Goal: Complete application form

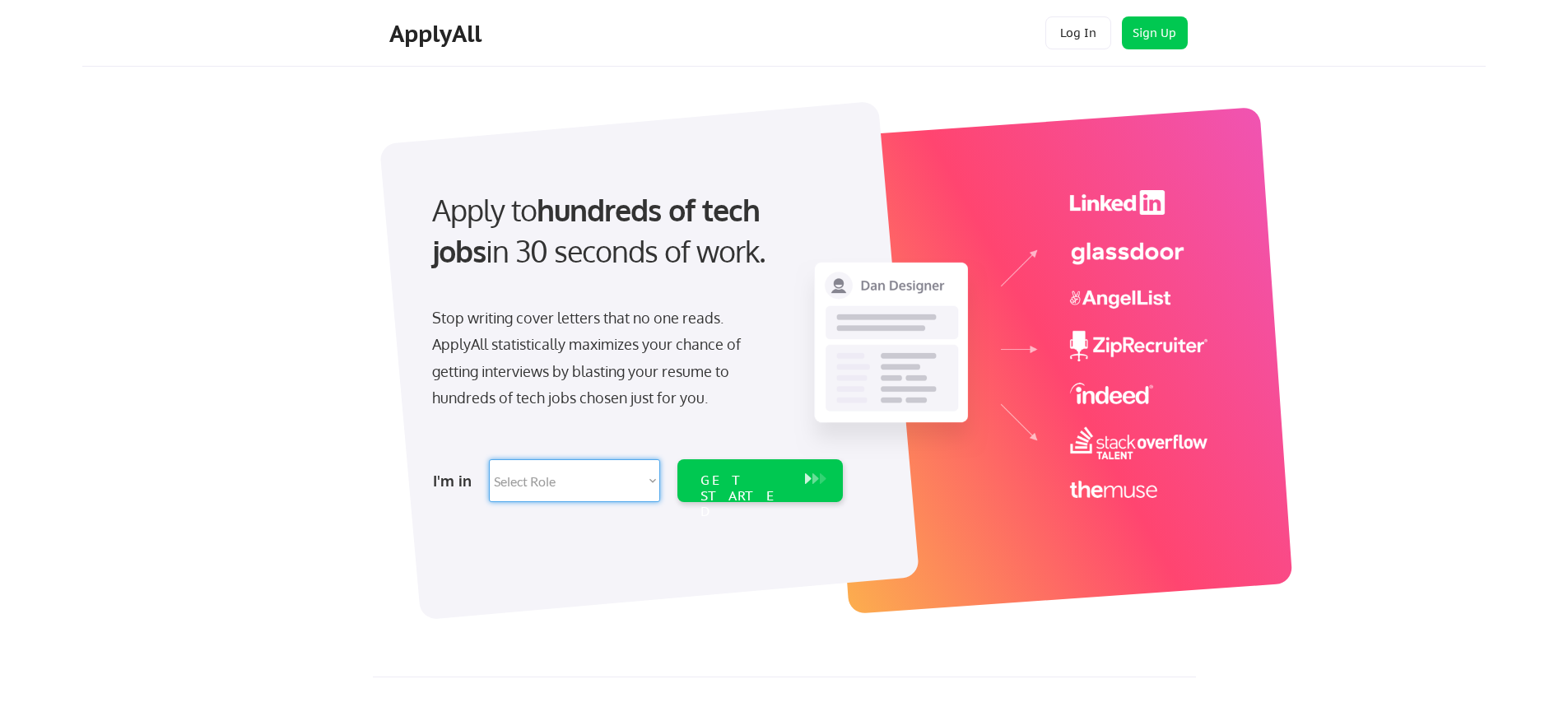
click at [591, 474] on select "Select Role Software Engineering Product Management Customer Success Sales UI/U…" at bounding box center [575, 481] width 172 height 43
select select ""product""
click at [489, 460] on select "Select Role Software Engineering Product Management Customer Success Sales UI/U…" at bounding box center [575, 481] width 172 height 43
select select ""product""
click at [728, 468] on div "GET STARTED" at bounding box center [744, 481] width 105 height 43
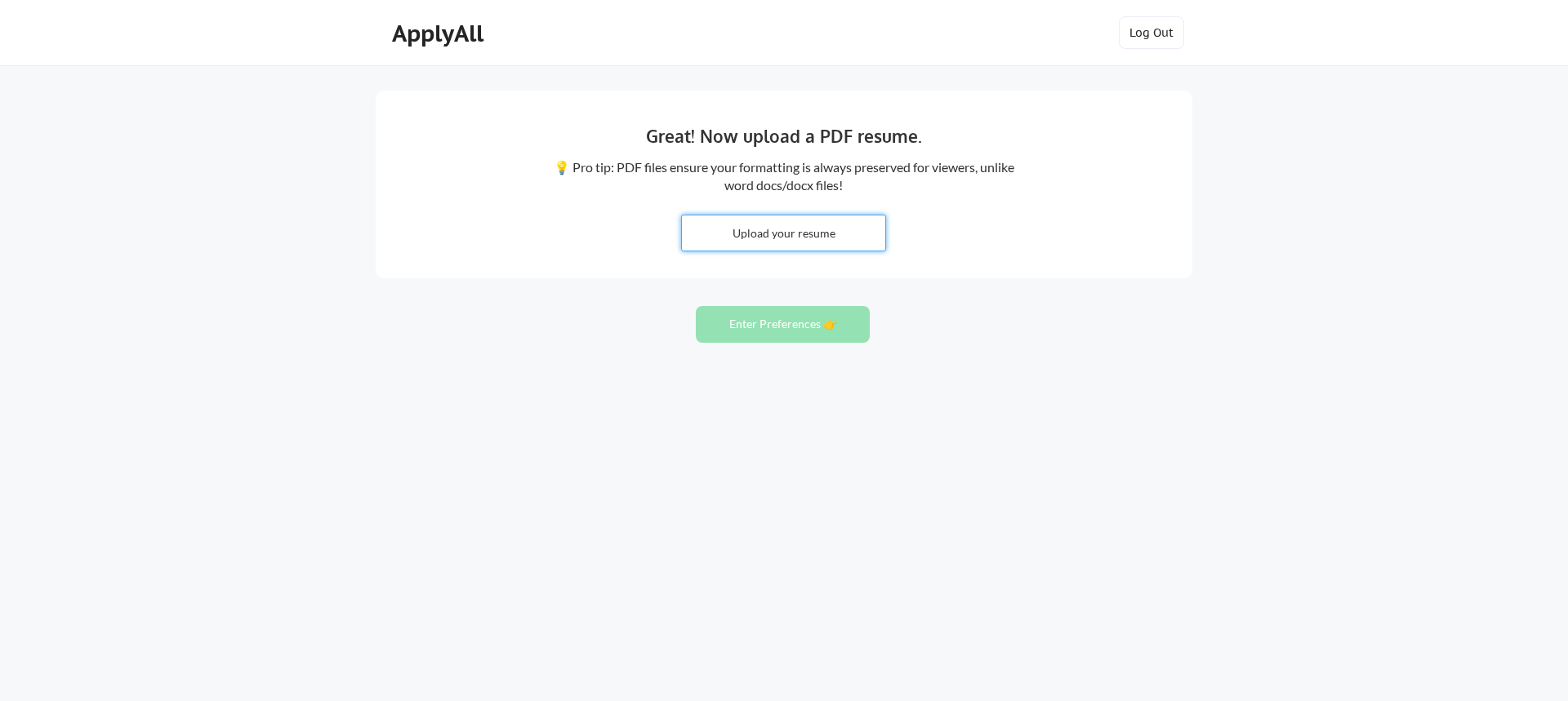
click at [745, 227] on input "file" at bounding box center [783, 232] width 203 height 35
type input "C:\fakepath\MCB_Resume.docx"
click at [754, 326] on button "Enter Preferences 👉" at bounding box center [782, 324] width 174 height 37
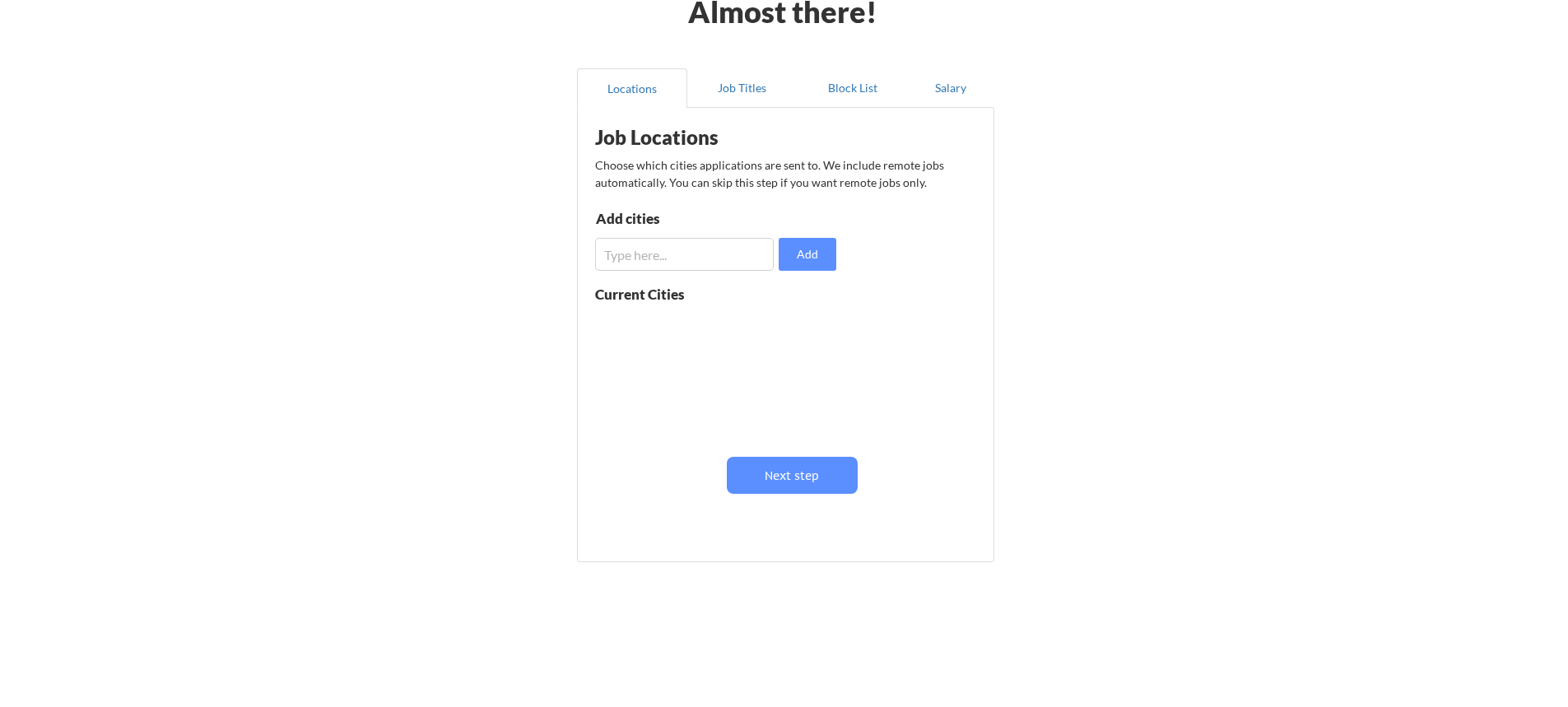
scroll to position [100, 0]
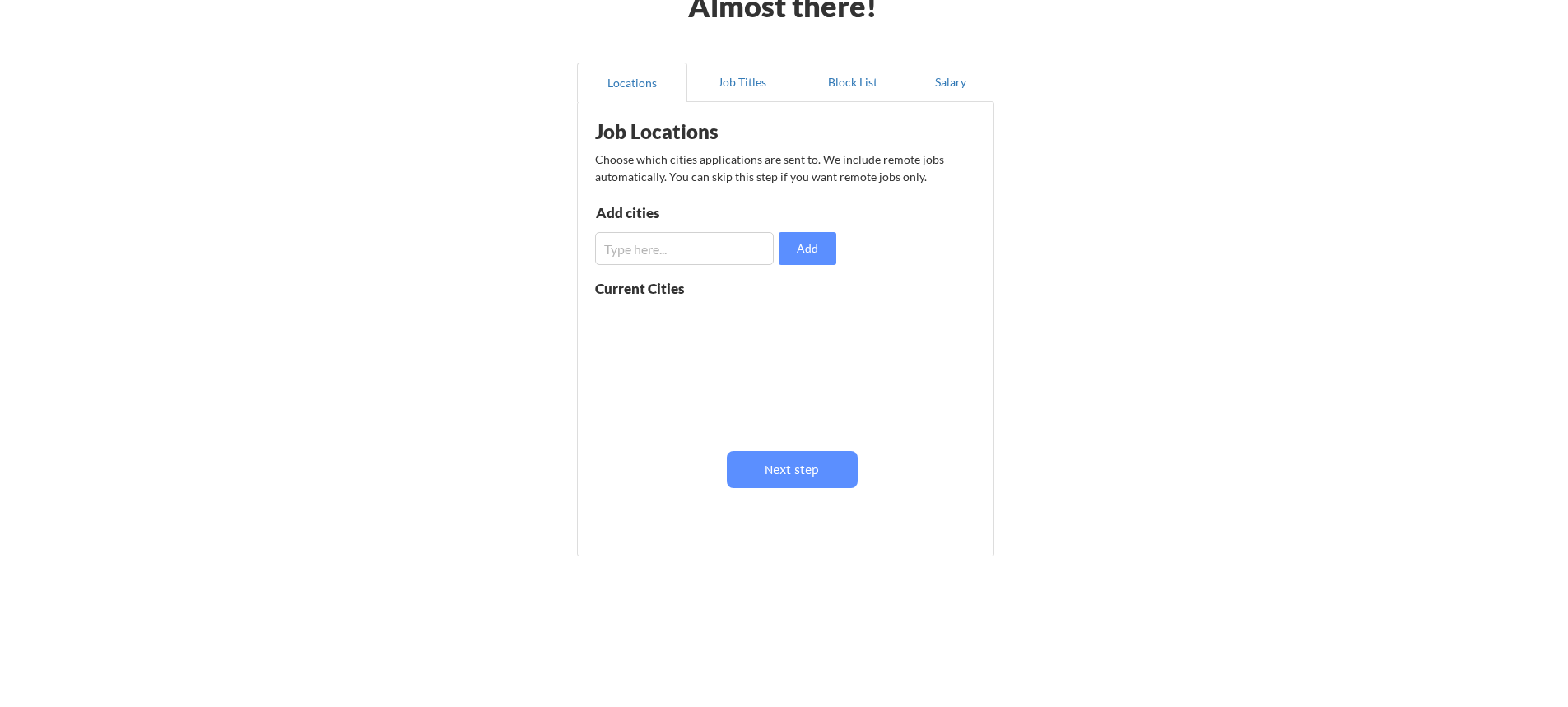
click at [691, 252] on input "input" at bounding box center [685, 248] width 179 height 33
type input "remote"
click at [807, 246] on button "Add" at bounding box center [808, 248] width 58 height 33
click at [699, 243] on input "input" at bounding box center [685, 248] width 179 height 33
type input "[GEOGRAPHIC_DATA], [GEOGRAPHIC_DATA]"
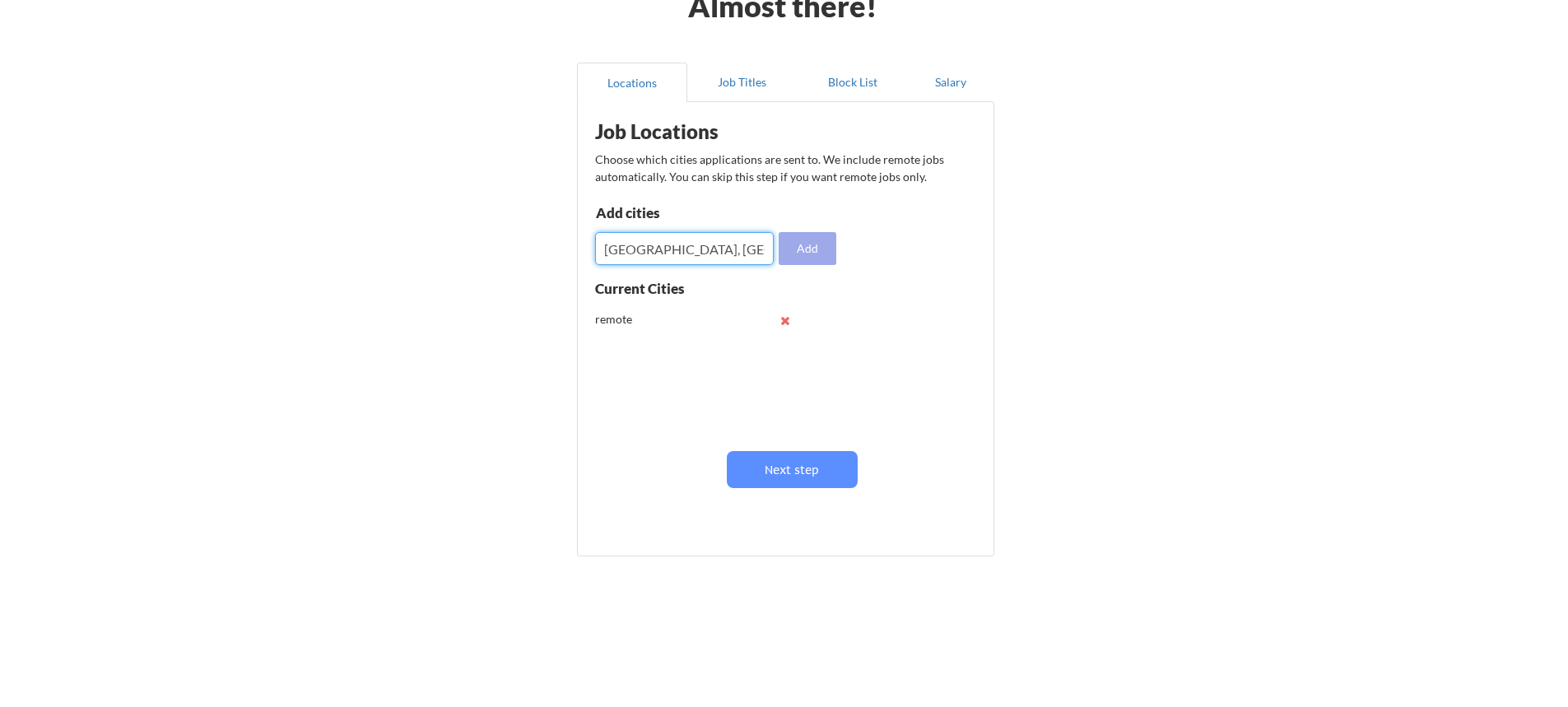
click at [812, 243] on button "Add" at bounding box center [808, 248] width 58 height 33
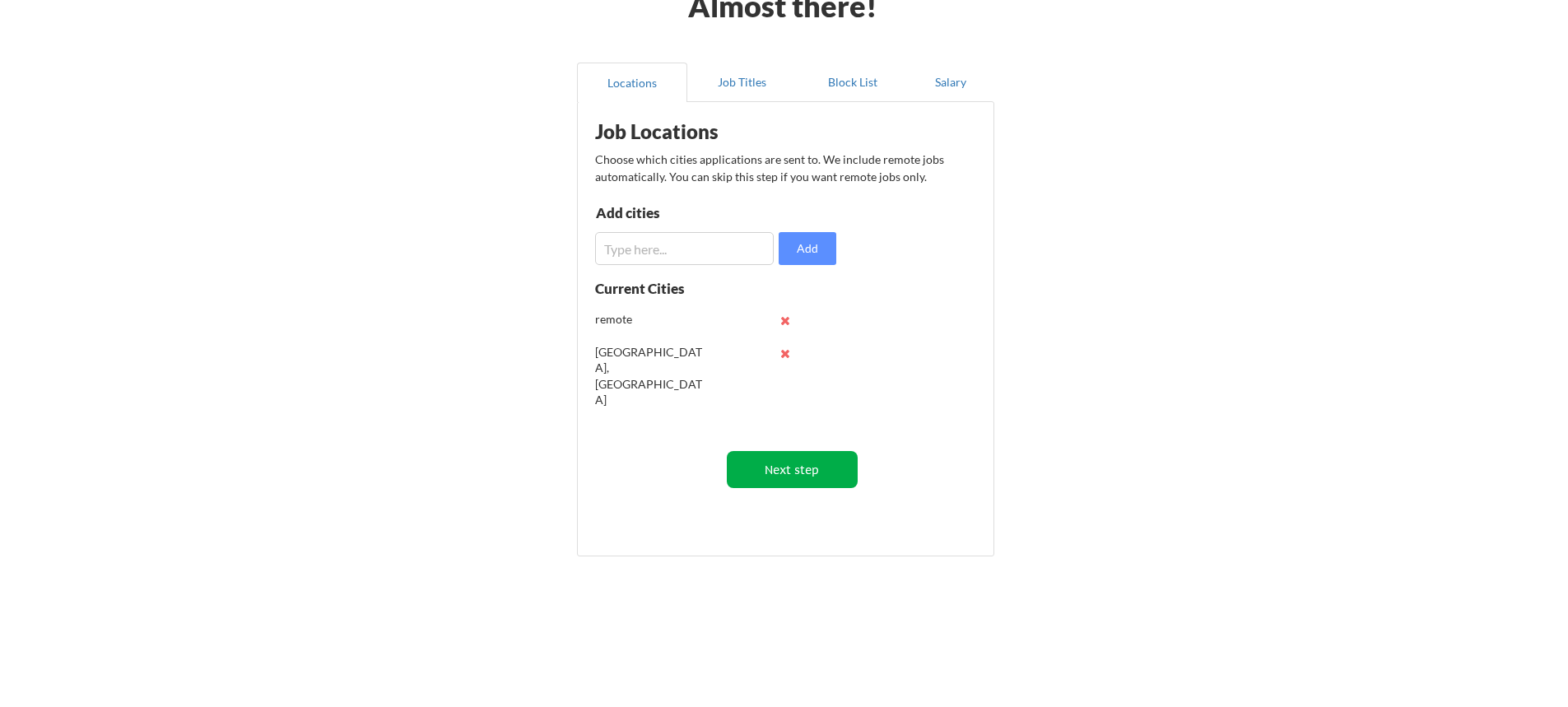
click at [774, 464] on button "Next step" at bounding box center [792, 469] width 131 height 37
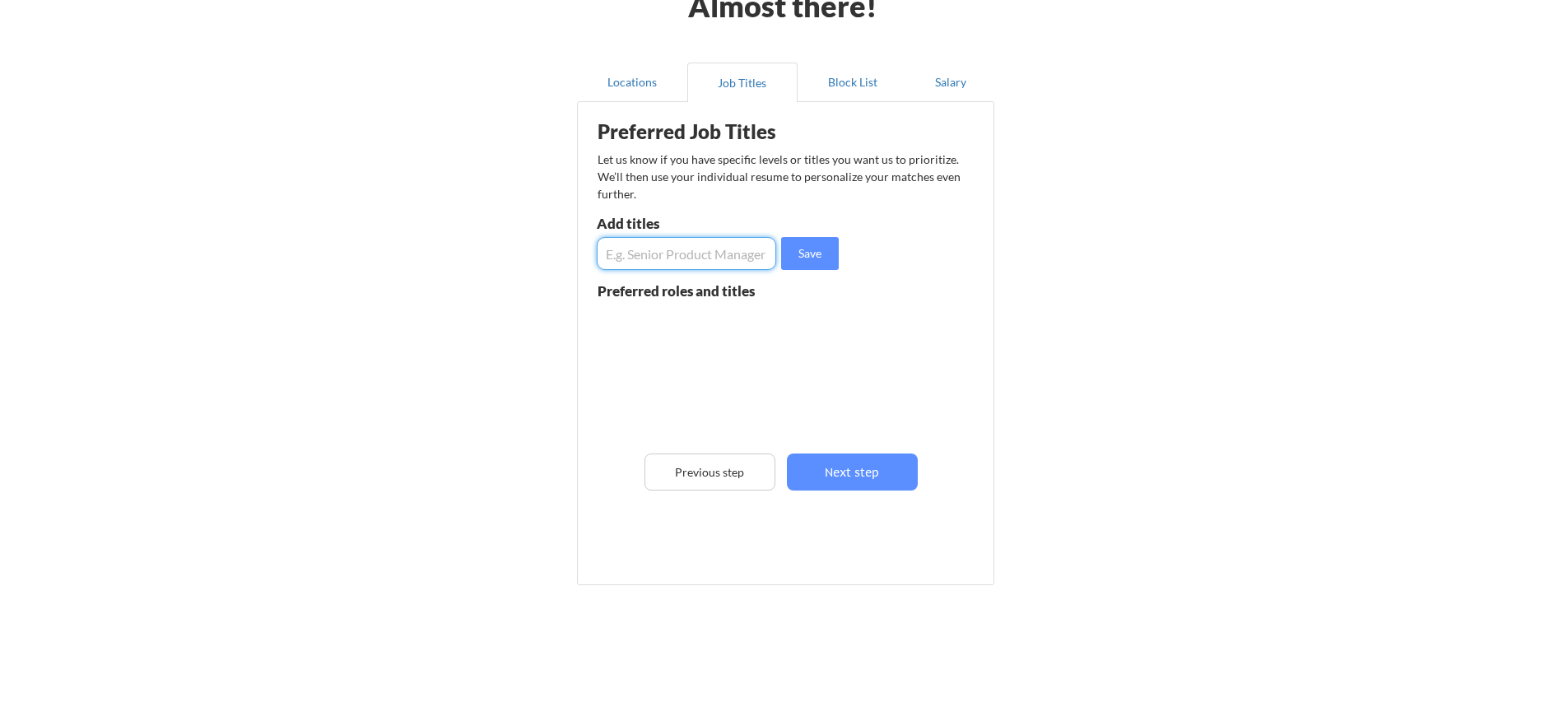
click at [705, 257] on input "input" at bounding box center [687, 253] width 180 height 33
type input "Product Manager"
click at [808, 253] on button "Save" at bounding box center [810, 253] width 58 height 33
click at [704, 255] on input "input" at bounding box center [687, 253] width 180 height 33
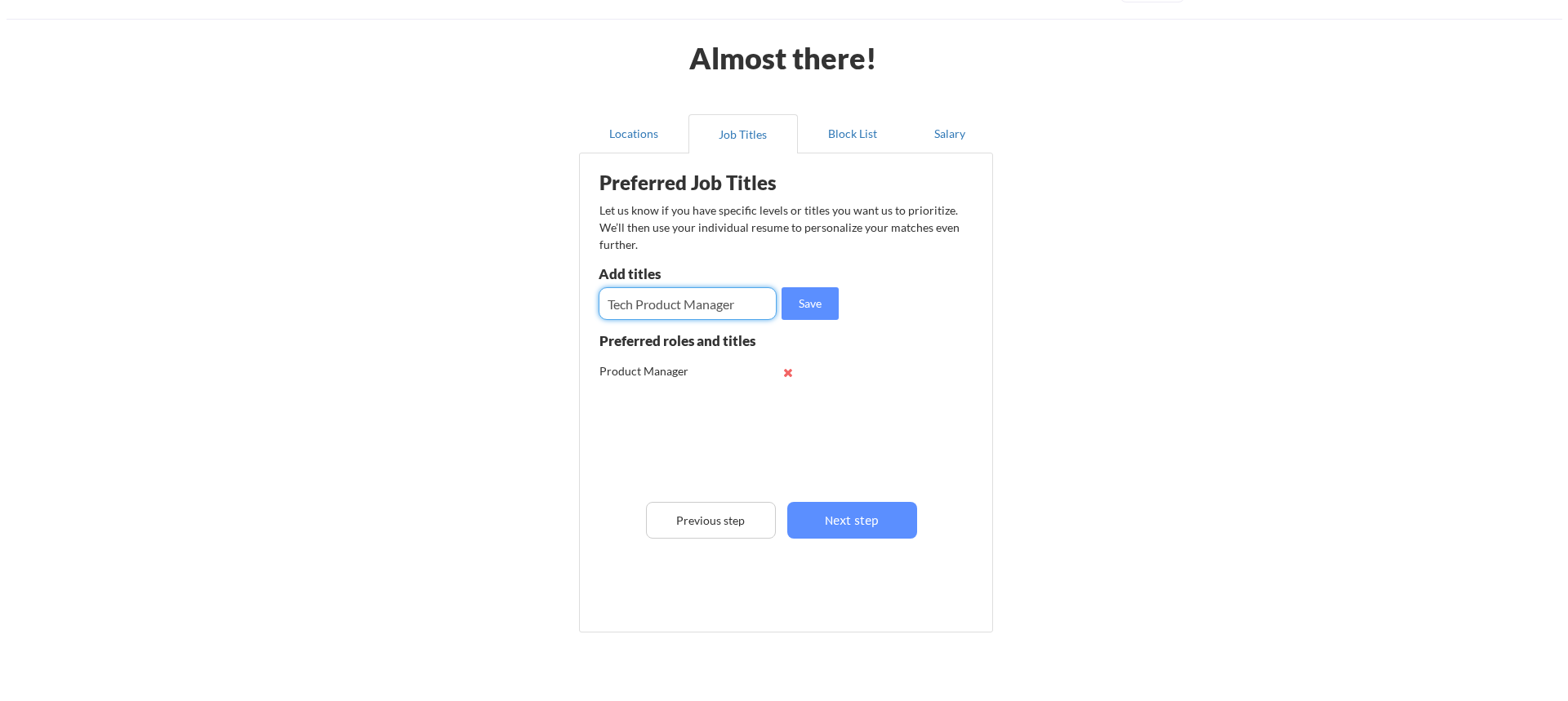
scroll to position [17, 0]
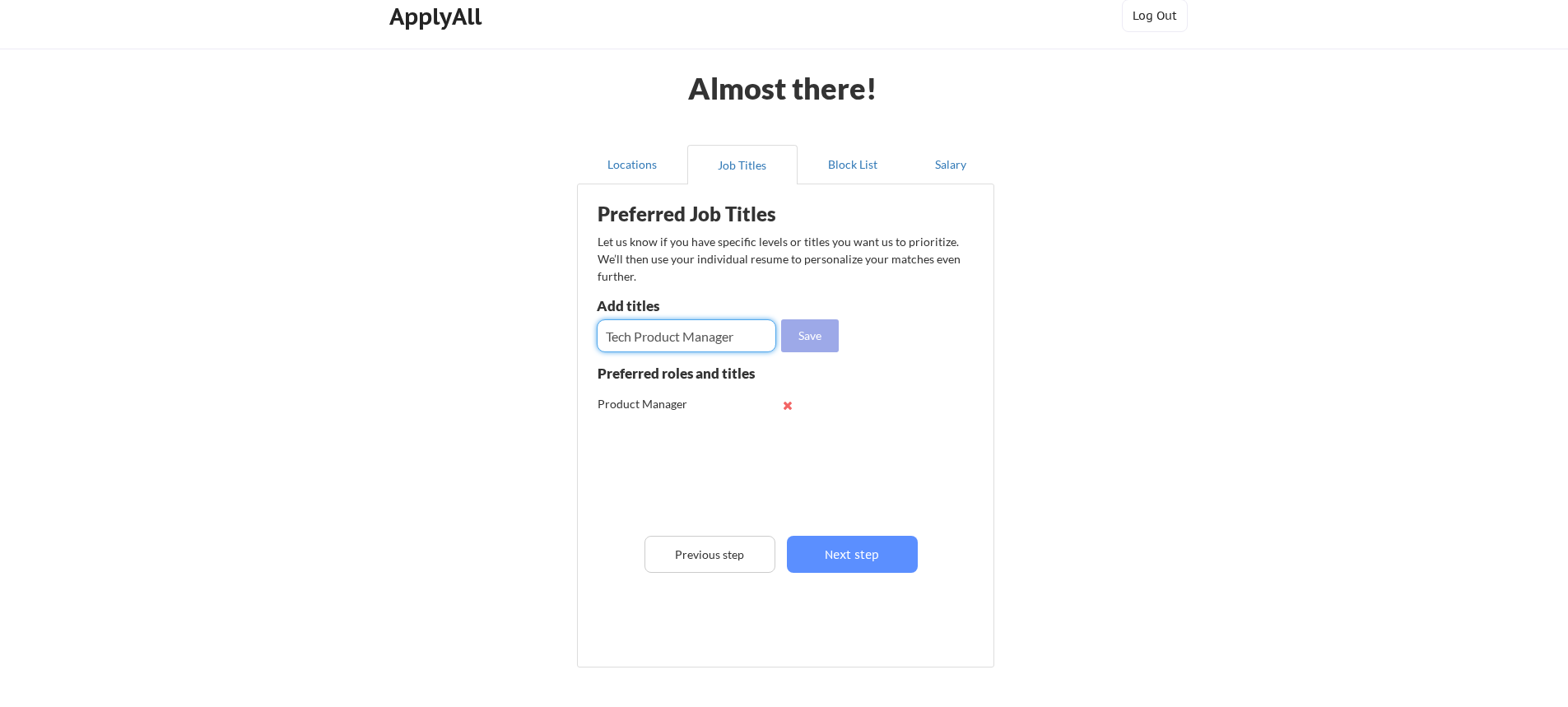
type input "Tech Product Manager"
drag, startPoint x: 825, startPoint y: 335, endPoint x: 759, endPoint y: 346, distance: 66.9
click at [822, 335] on button "Save" at bounding box center [810, 336] width 58 height 33
click at [712, 346] on input "input" at bounding box center [687, 336] width 180 height 33
type input "Solutions Architect"
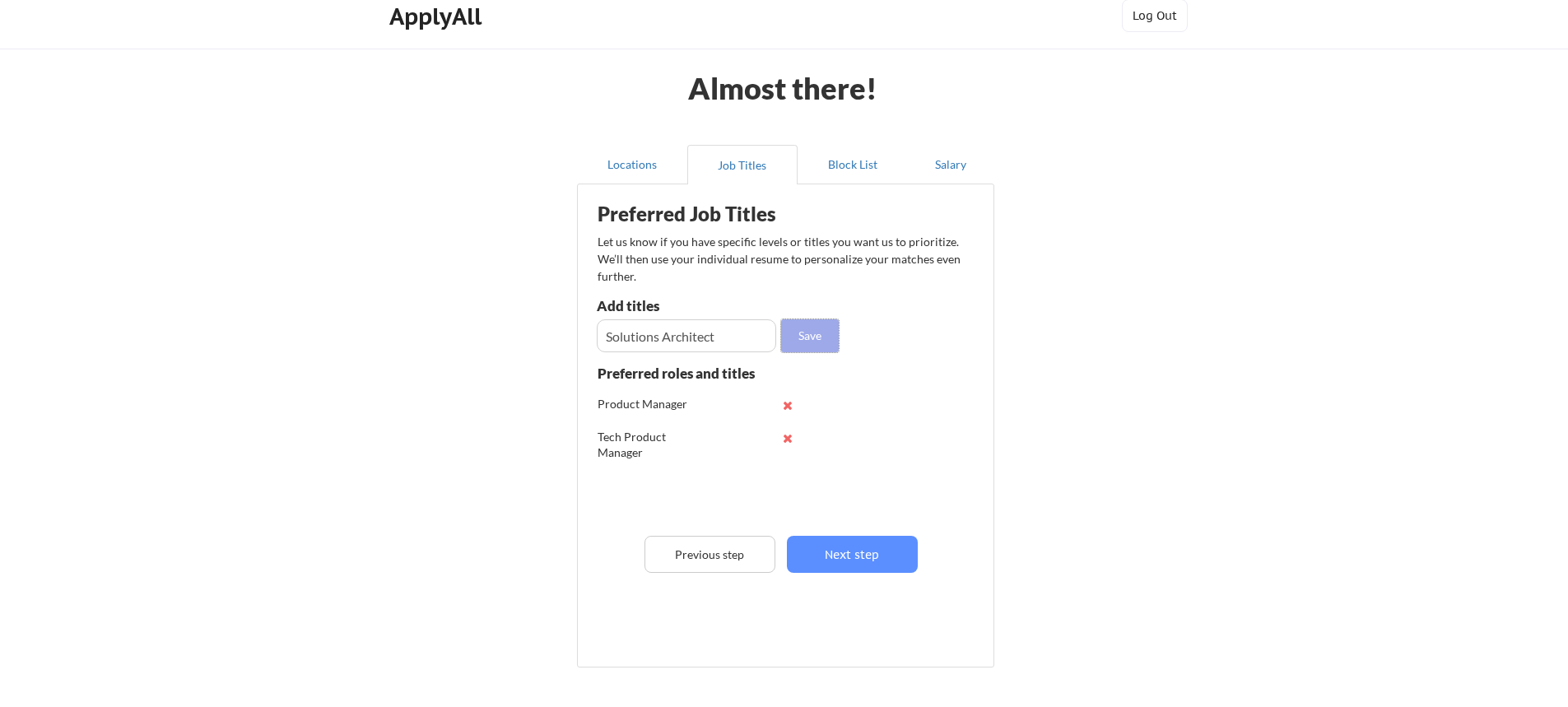
click at [800, 338] on button "Save" at bounding box center [810, 336] width 58 height 33
click at [696, 342] on input "input" at bounding box center [687, 336] width 180 height 33
type input "Technical Sales"
click at [811, 334] on button "Save" at bounding box center [810, 336] width 58 height 33
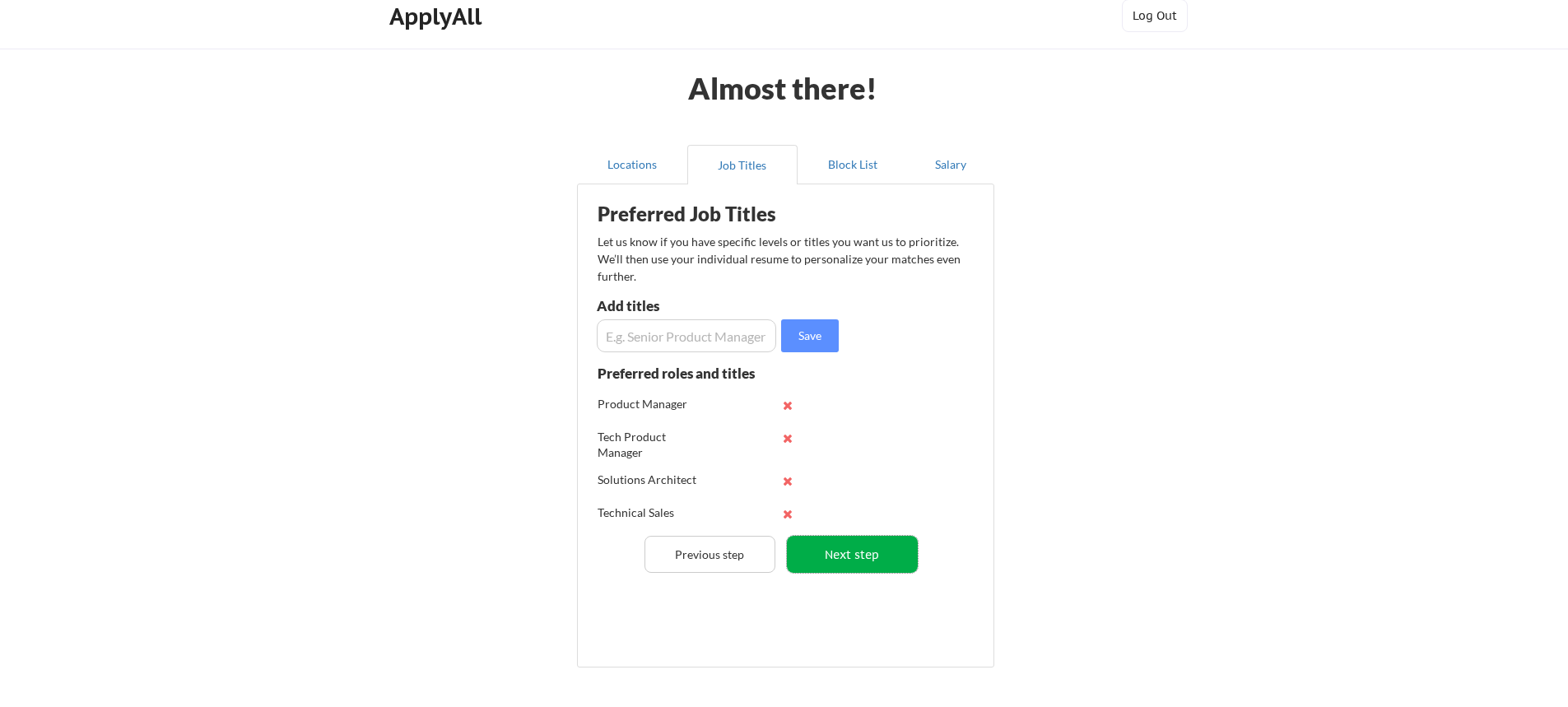
drag, startPoint x: 866, startPoint y: 547, endPoint x: 910, endPoint y: 503, distance: 62.2
click at [867, 547] on button "Next step" at bounding box center [852, 554] width 131 height 37
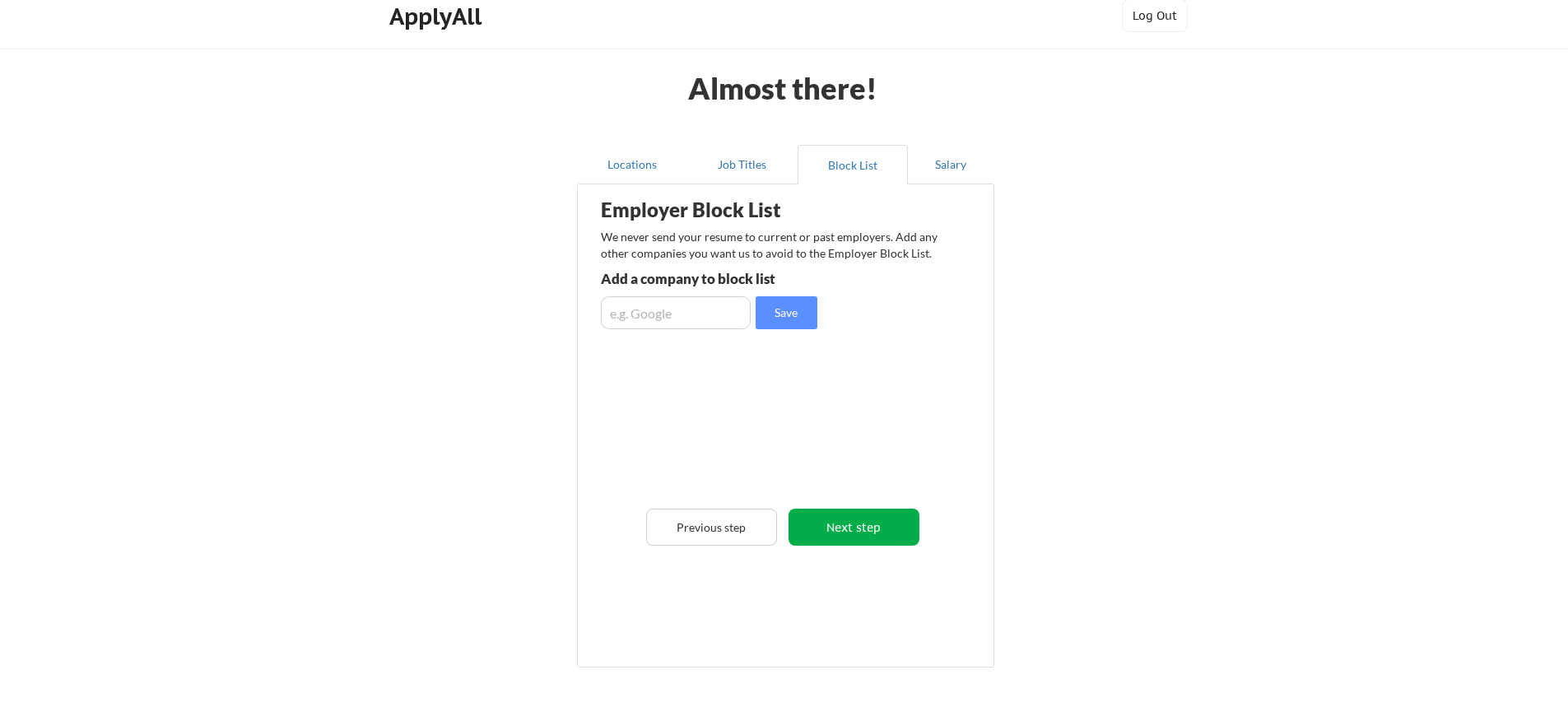
click at [864, 530] on button "Next step" at bounding box center [854, 527] width 131 height 37
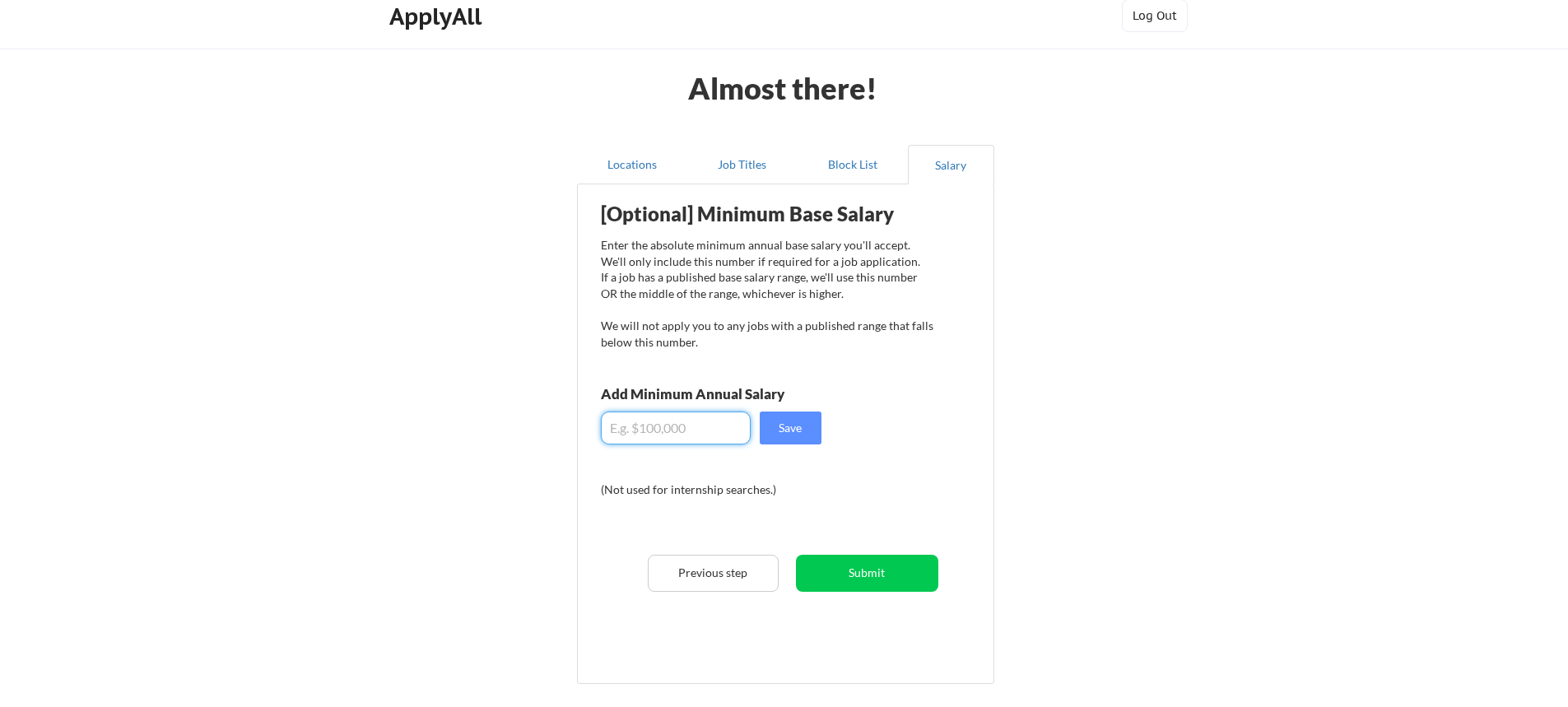
click at [714, 425] on input "input" at bounding box center [676, 428] width 150 height 33
type input "$140,000"
click at [770, 423] on button "Save" at bounding box center [790, 428] width 62 height 33
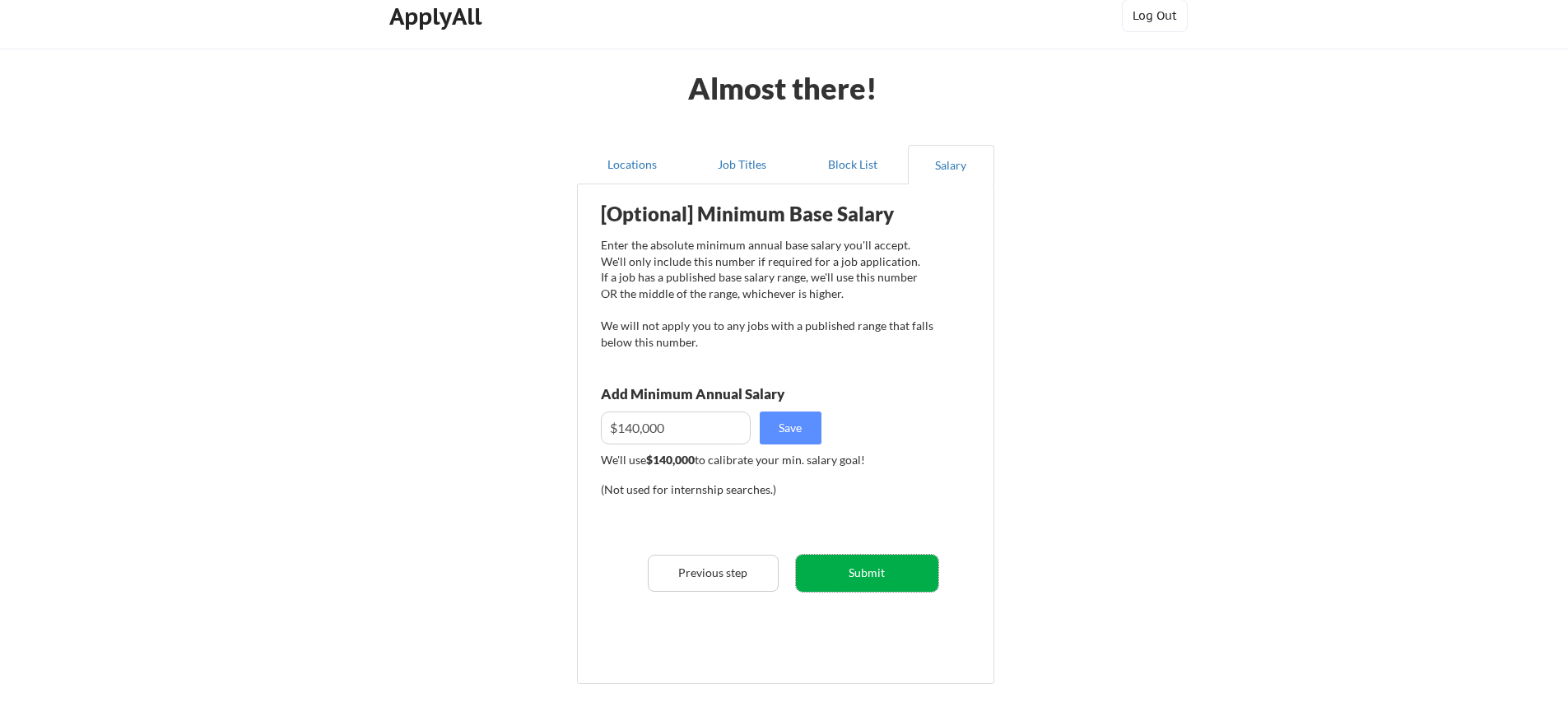
click at [872, 571] on button "Submit" at bounding box center [867, 573] width 143 height 37
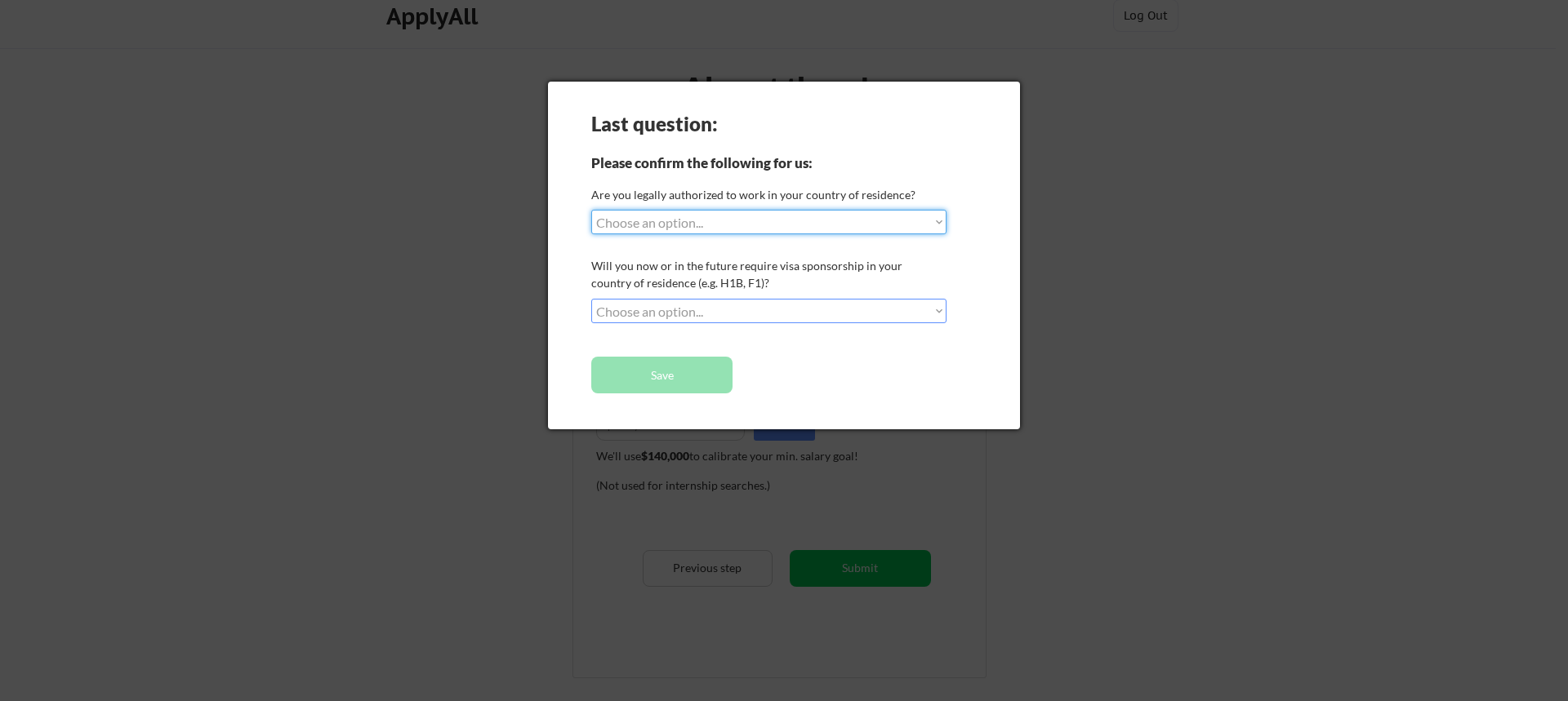
click at [728, 224] on select "Choose an option... Yes, I am a [DEMOGRAPHIC_DATA] Citizen Yes, I am a [DEMOGRA…" at bounding box center [769, 222] width 355 height 25
select select ""yes__i_am_a_[DEMOGRAPHIC_DATA]""
click at [592, 209] on select "Choose an option... Yes, I am a [DEMOGRAPHIC_DATA] Citizen Yes, I am a [DEMOGRA…" at bounding box center [769, 222] width 355 height 25
click at [728, 312] on select "Choose an option... No, I will not need sponsorship Yes, I will need sponsorship" at bounding box center [769, 311] width 355 height 25
select select ""no__i_will_not_need_sponsorship""
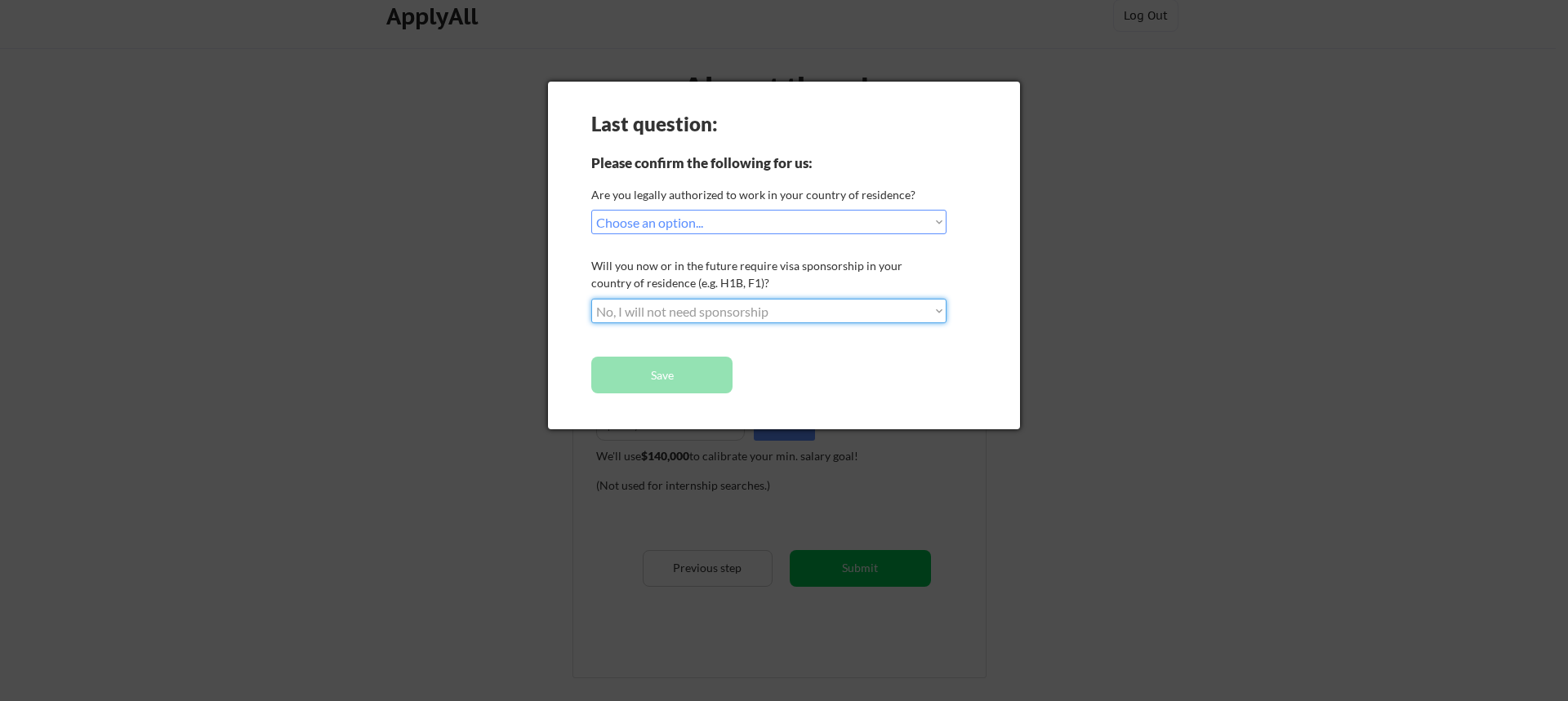
click at [592, 299] on select "Choose an option... No, I will not need sponsorship Yes, I will need sponsorship" at bounding box center [769, 311] width 355 height 25
click at [692, 378] on button "Save" at bounding box center [662, 375] width 142 height 37
